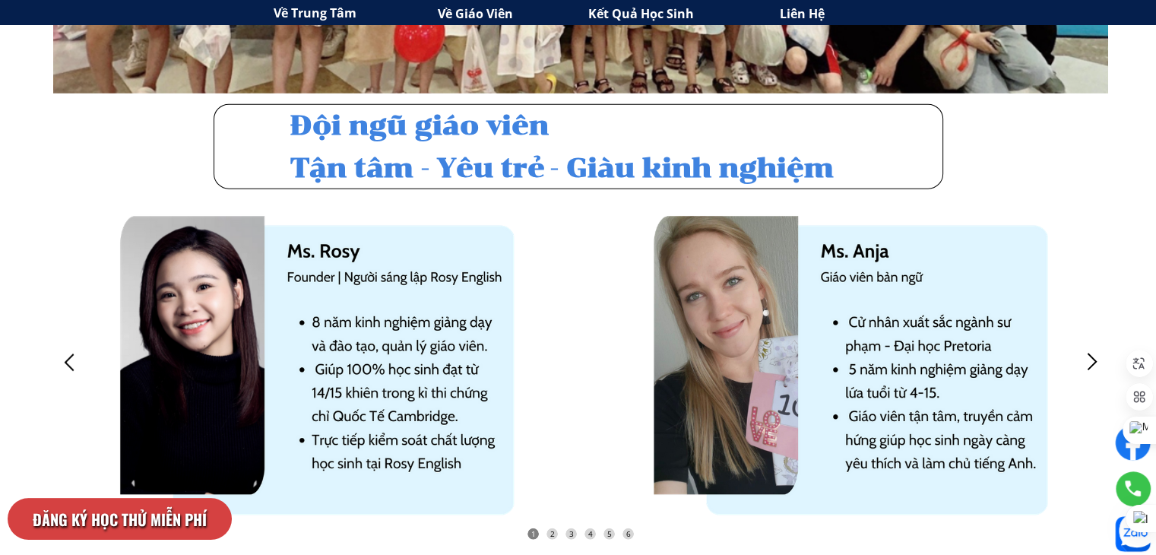
scroll to position [3725, 0]
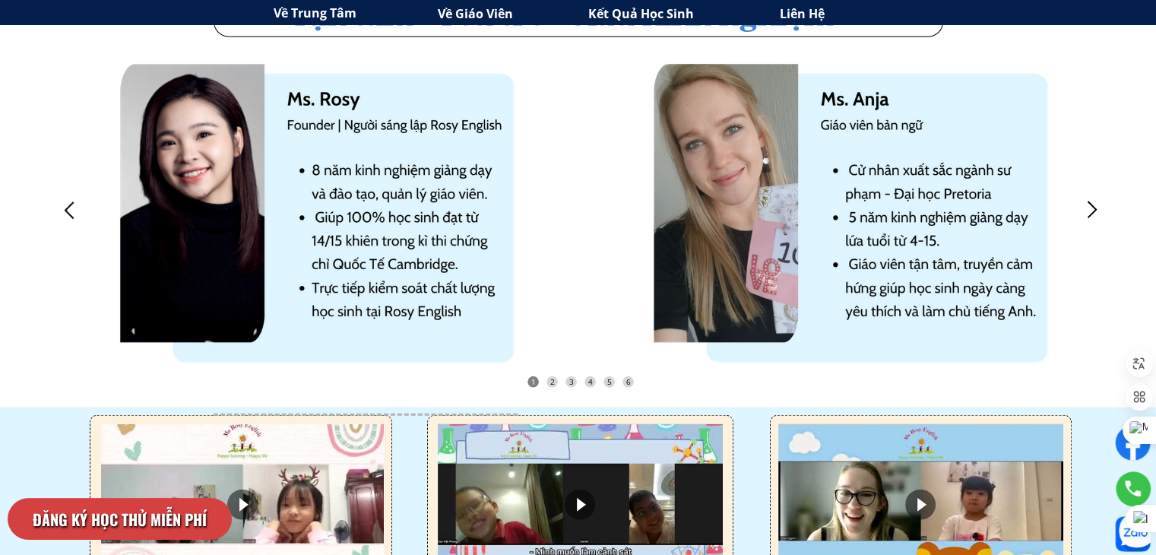
click at [1100, 208] on div at bounding box center [1092, 210] width 25 height 25
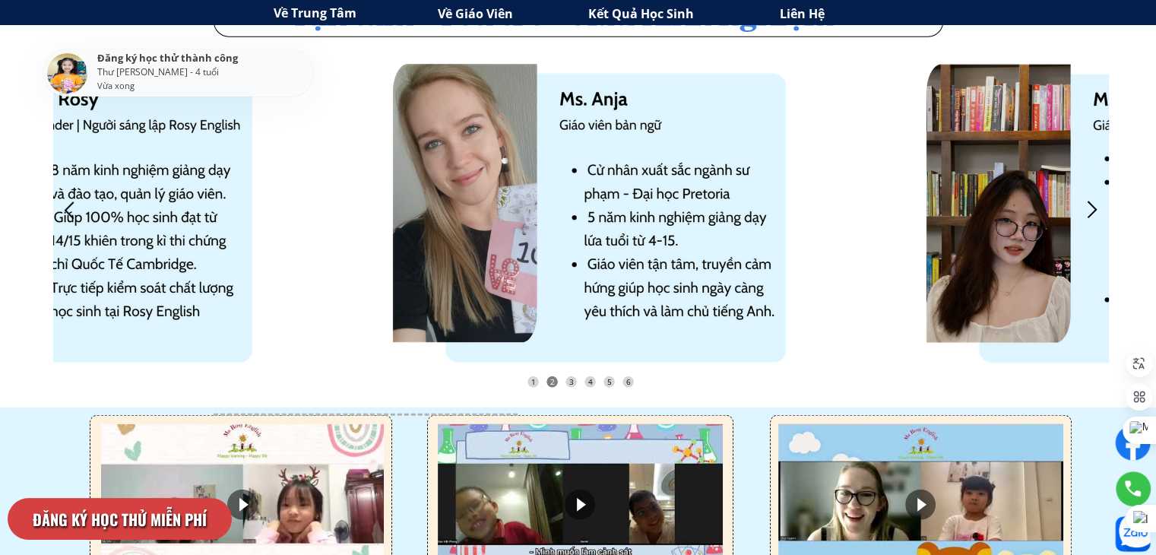
click at [1086, 210] on div at bounding box center [1092, 210] width 25 height 25
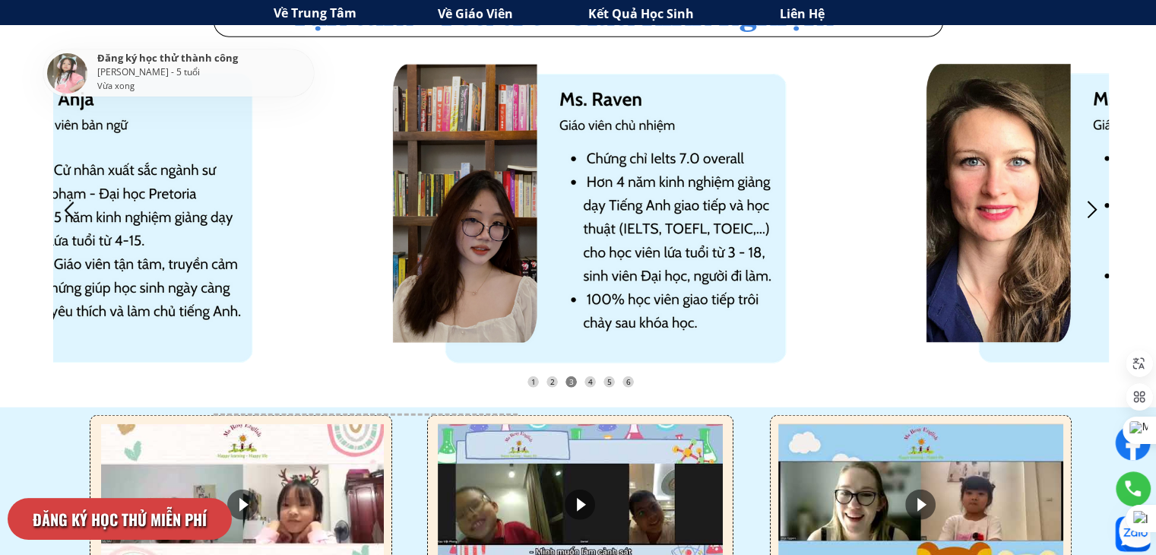
click at [1084, 214] on div at bounding box center [1092, 210] width 25 height 25
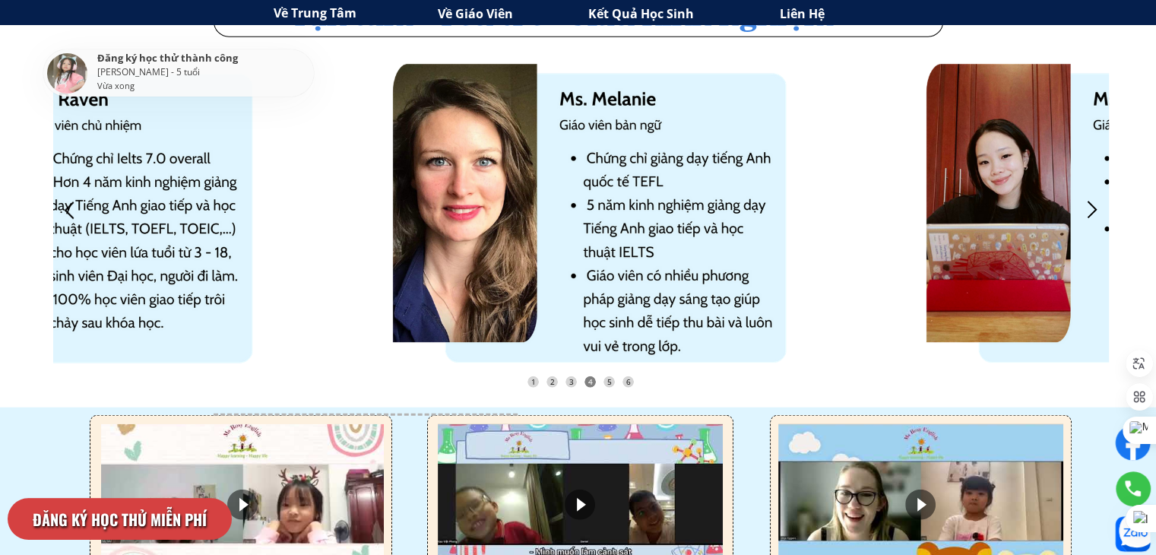
click at [1083, 211] on div at bounding box center [1092, 210] width 25 height 25
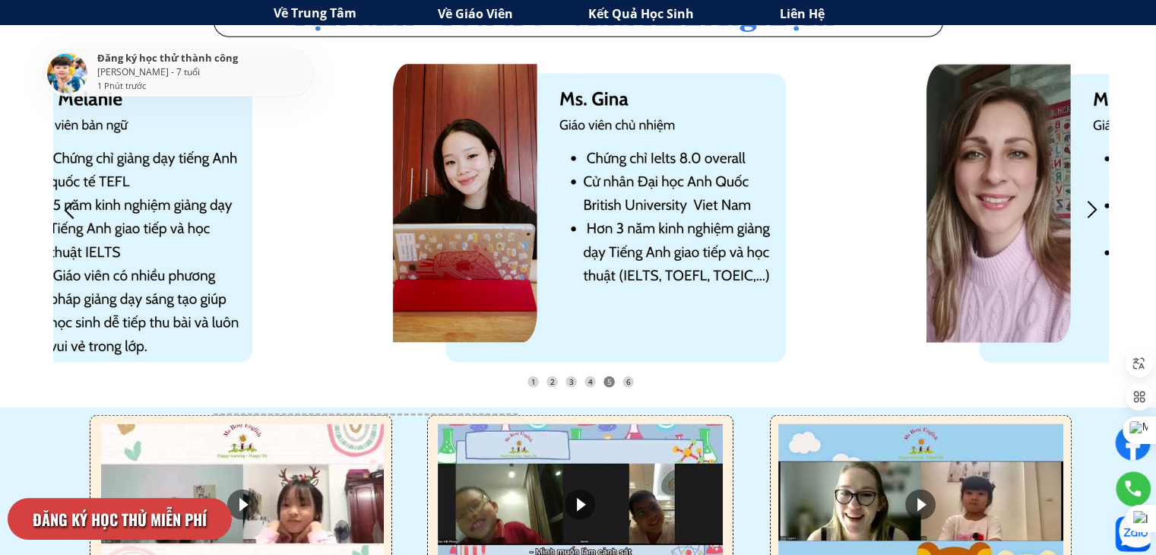
click at [1082, 208] on div at bounding box center [1092, 210] width 25 height 25
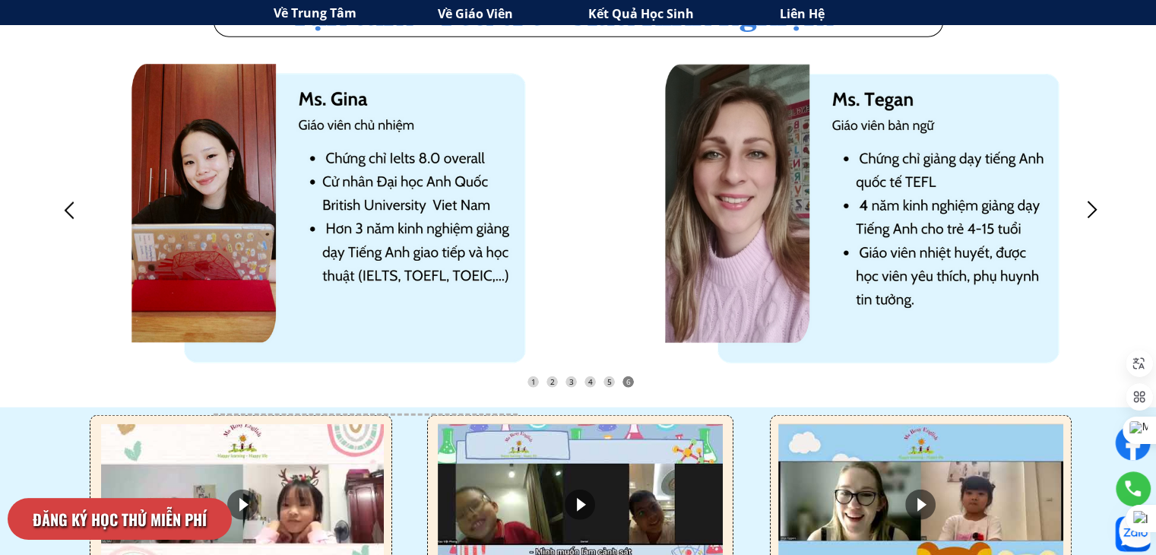
click at [1082, 208] on div at bounding box center [1092, 210] width 25 height 25
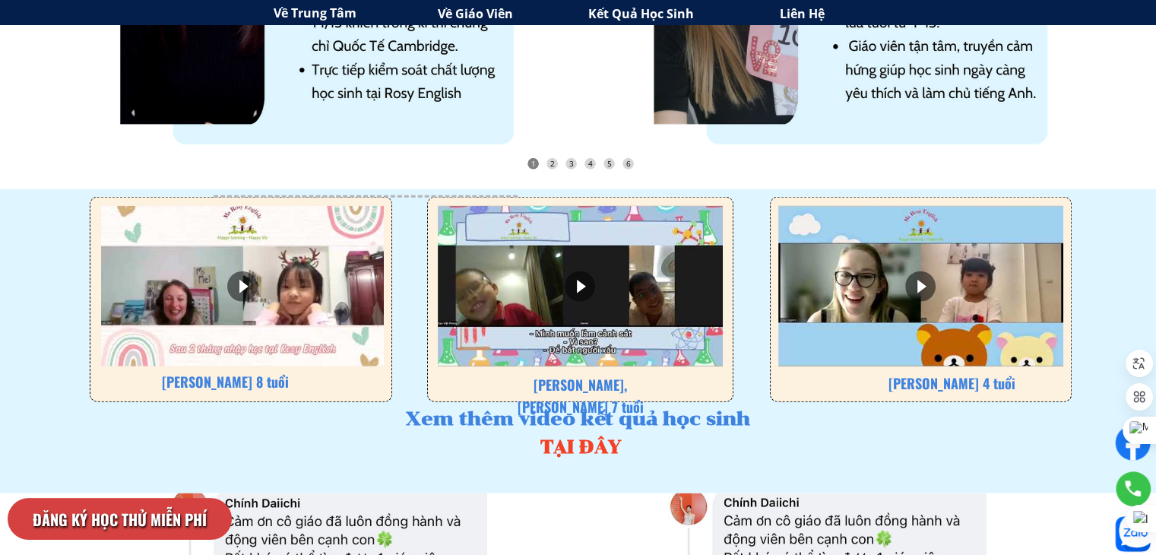
scroll to position [4106, 0]
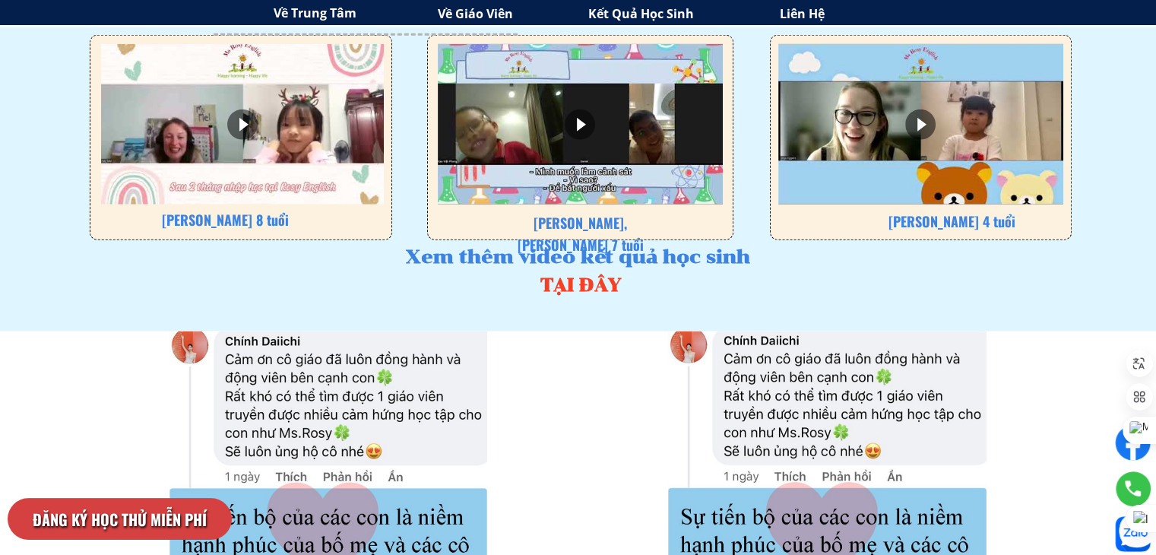
click at [579, 132] on div at bounding box center [580, 124] width 30 height 30
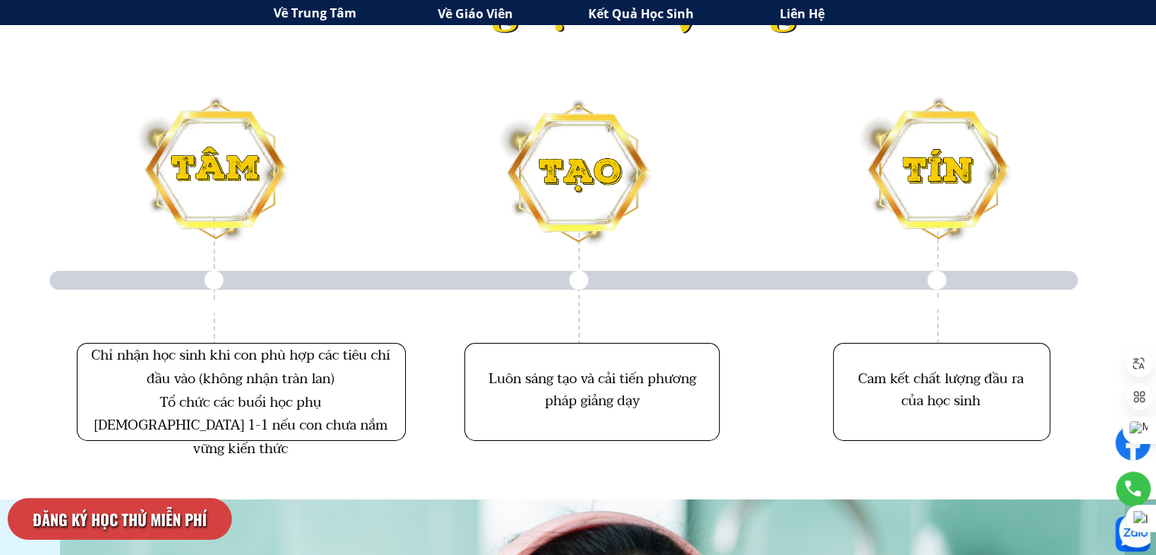
scroll to position [4990, 0]
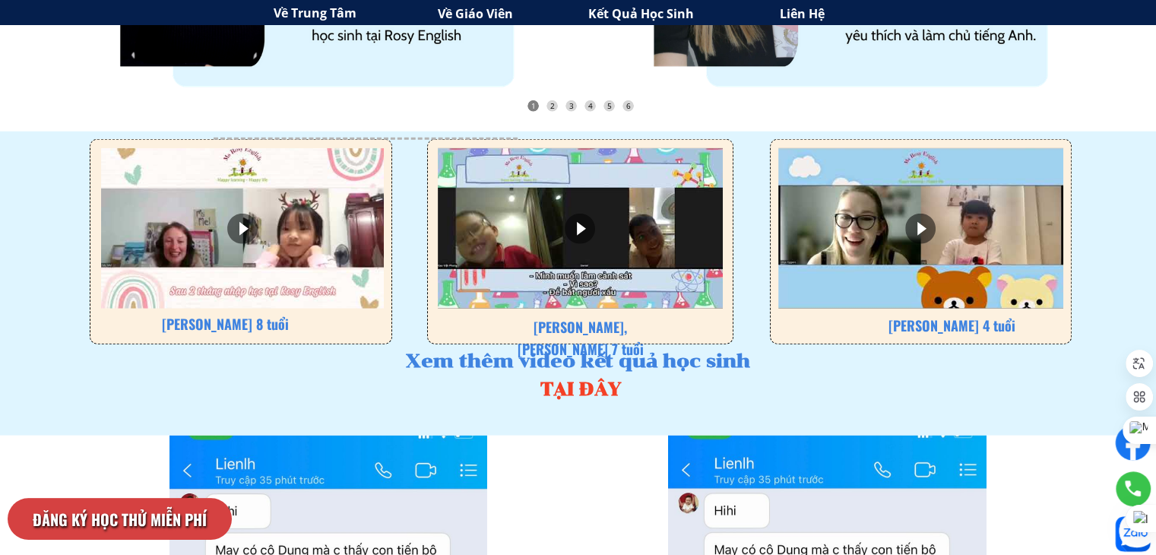
click at [520, 17] on h3 "Về Giáo Viên" at bounding box center [519, 15] width 162 height 20
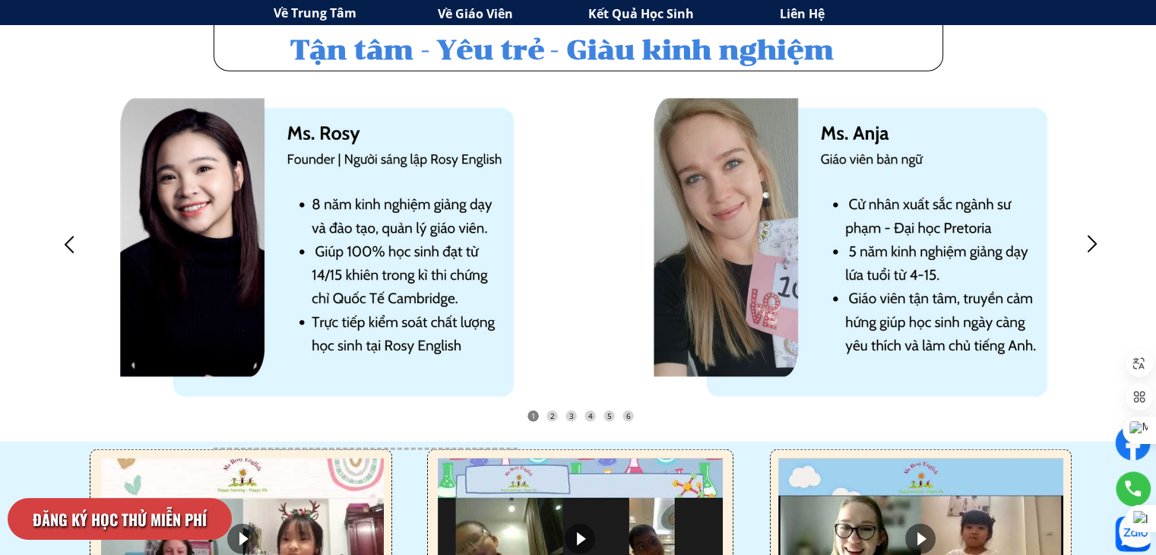
scroll to position [3653, 0]
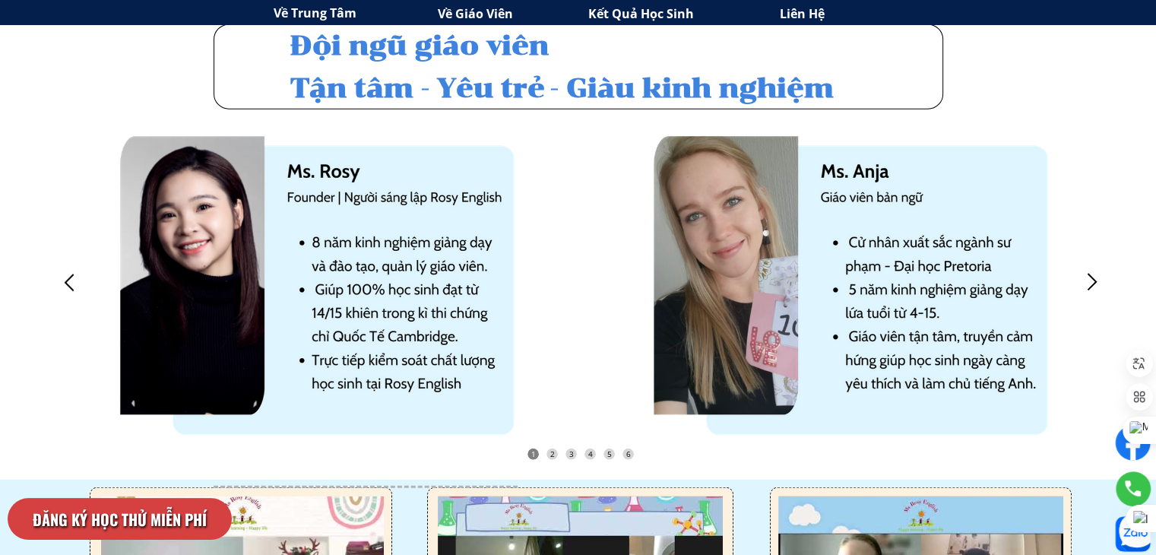
click at [1095, 287] on div at bounding box center [1092, 282] width 25 height 25
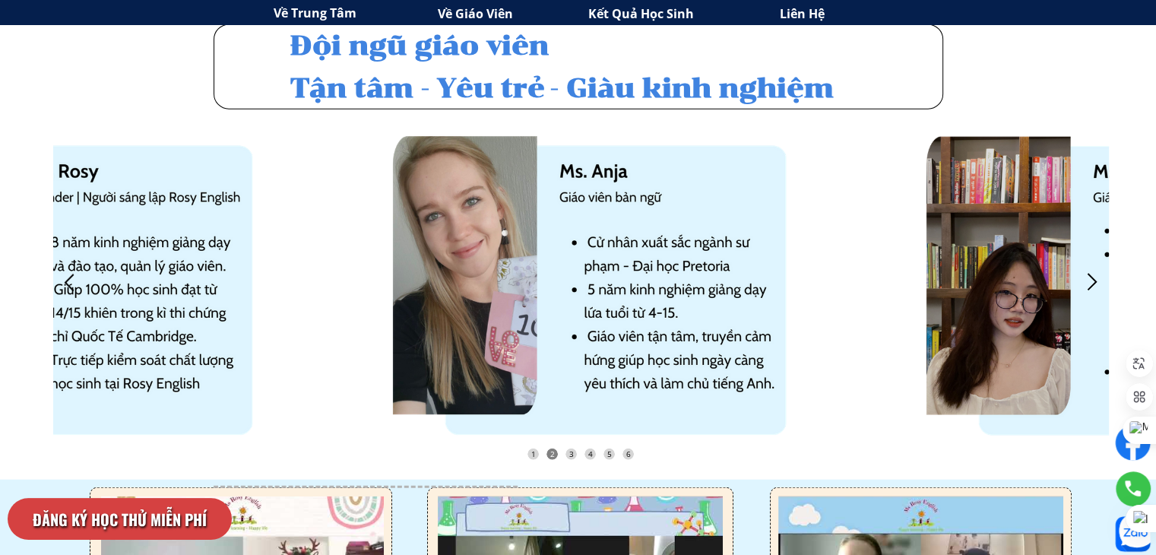
click at [1095, 287] on div at bounding box center [1092, 282] width 25 height 25
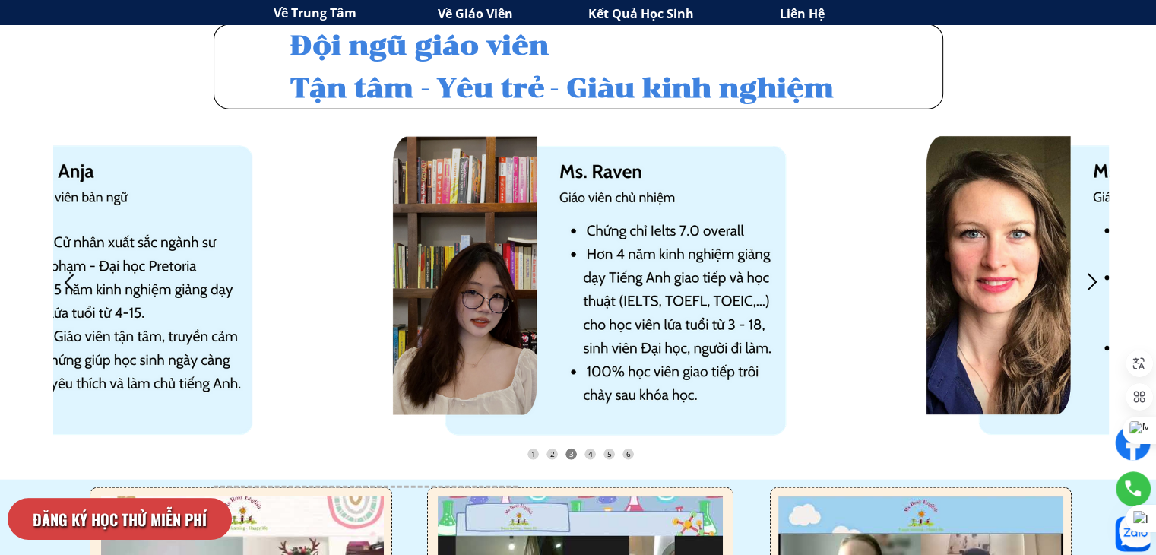
click at [1095, 284] on div at bounding box center [1092, 282] width 25 height 25
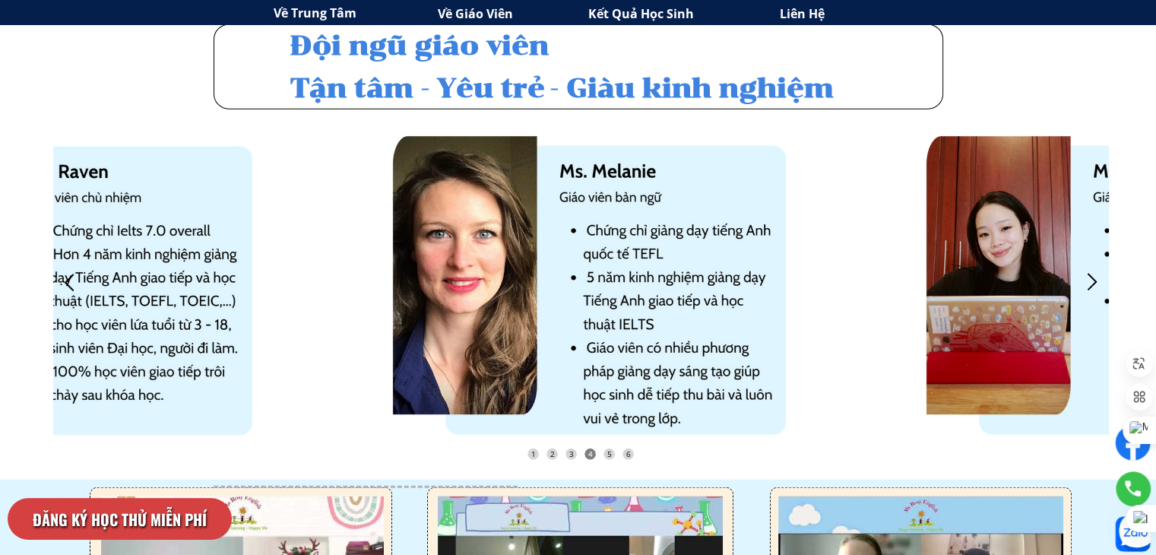
click at [1095, 284] on div at bounding box center [1092, 282] width 25 height 25
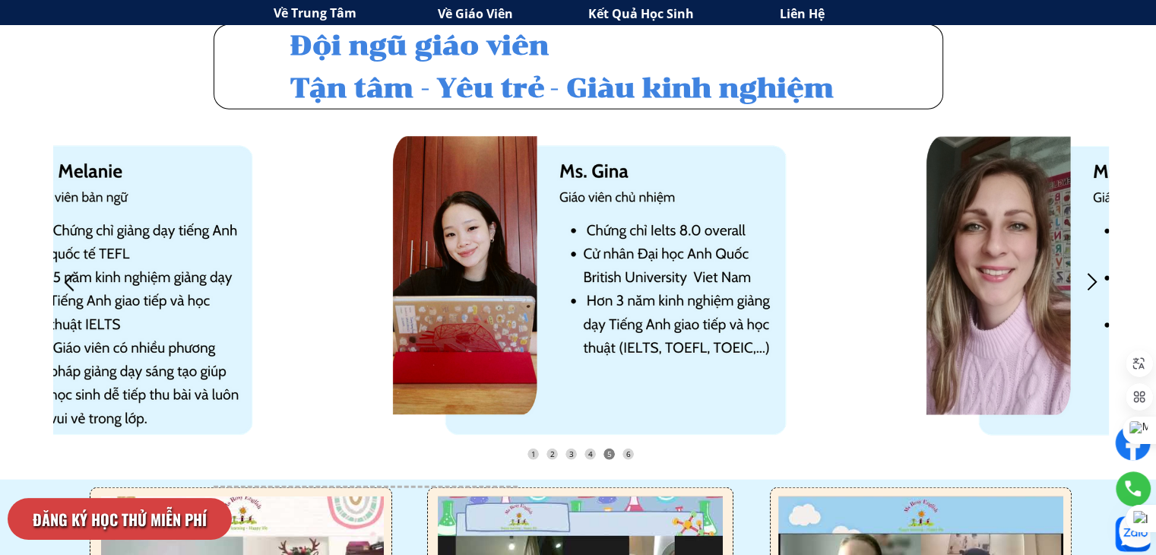
click at [1095, 284] on div at bounding box center [1092, 282] width 25 height 25
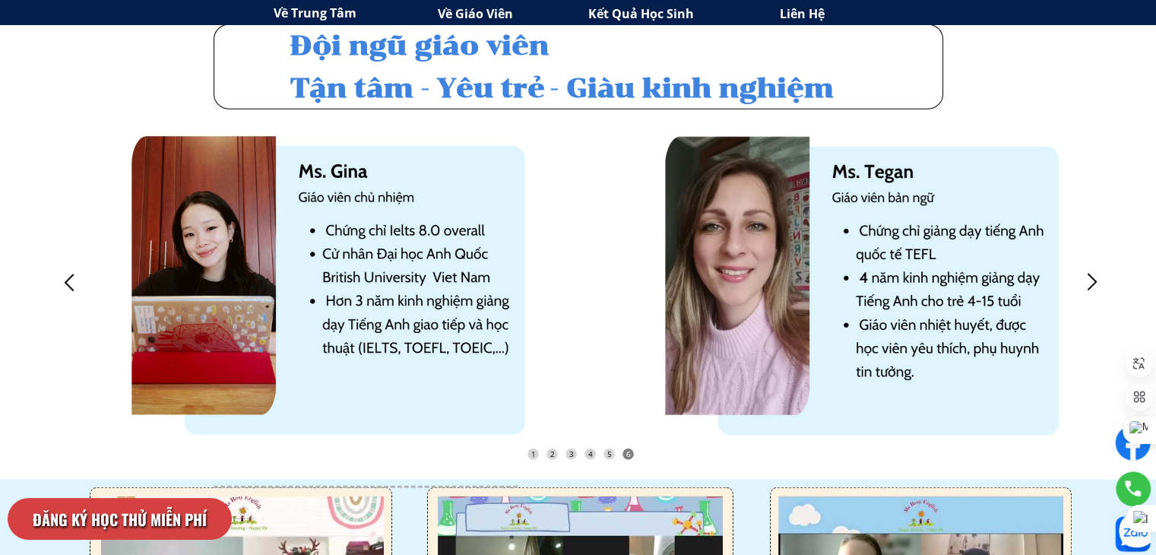
click at [1095, 284] on div at bounding box center [1092, 282] width 25 height 25
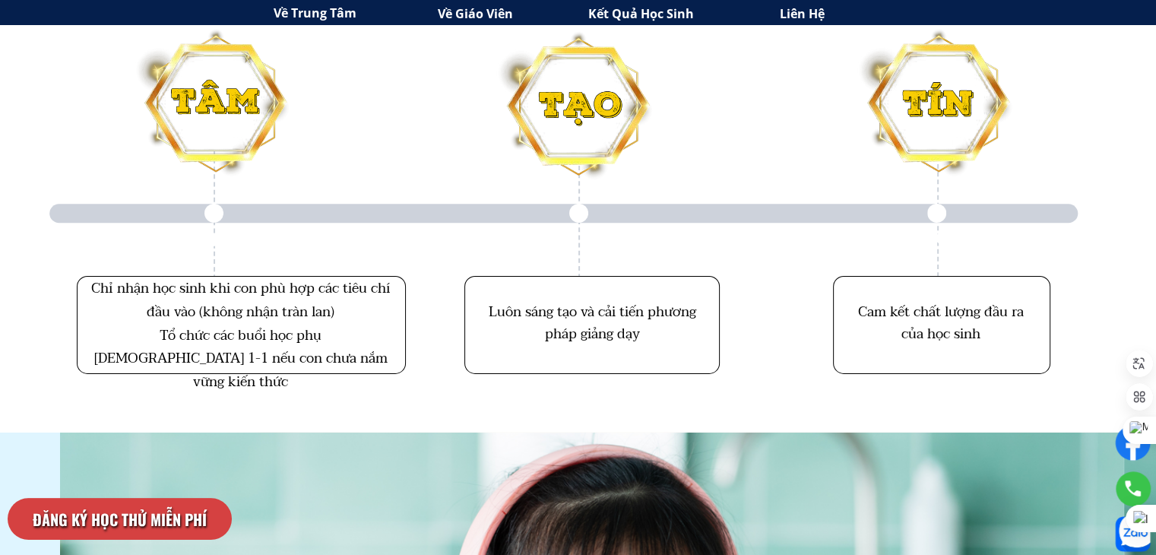
scroll to position [5100, 0]
